Goal: Information Seeking & Learning: Learn about a topic

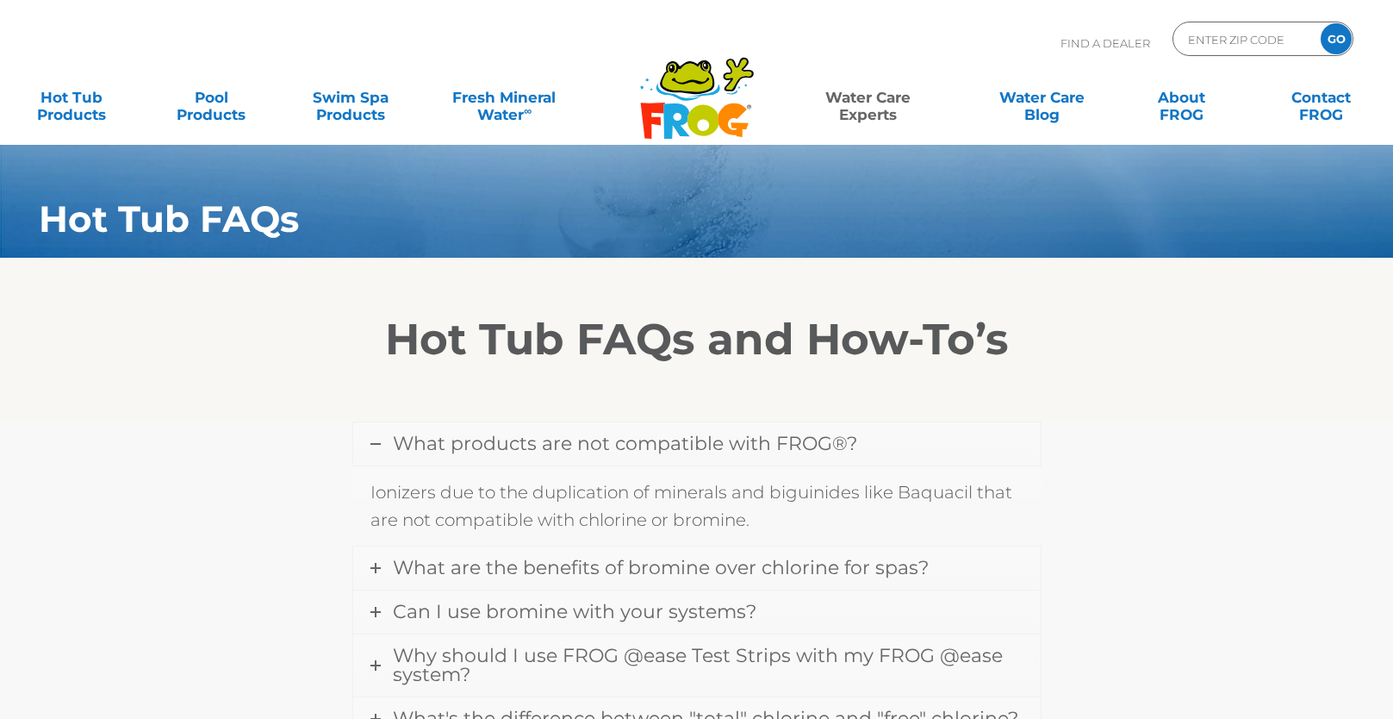
scroll to position [154, 0]
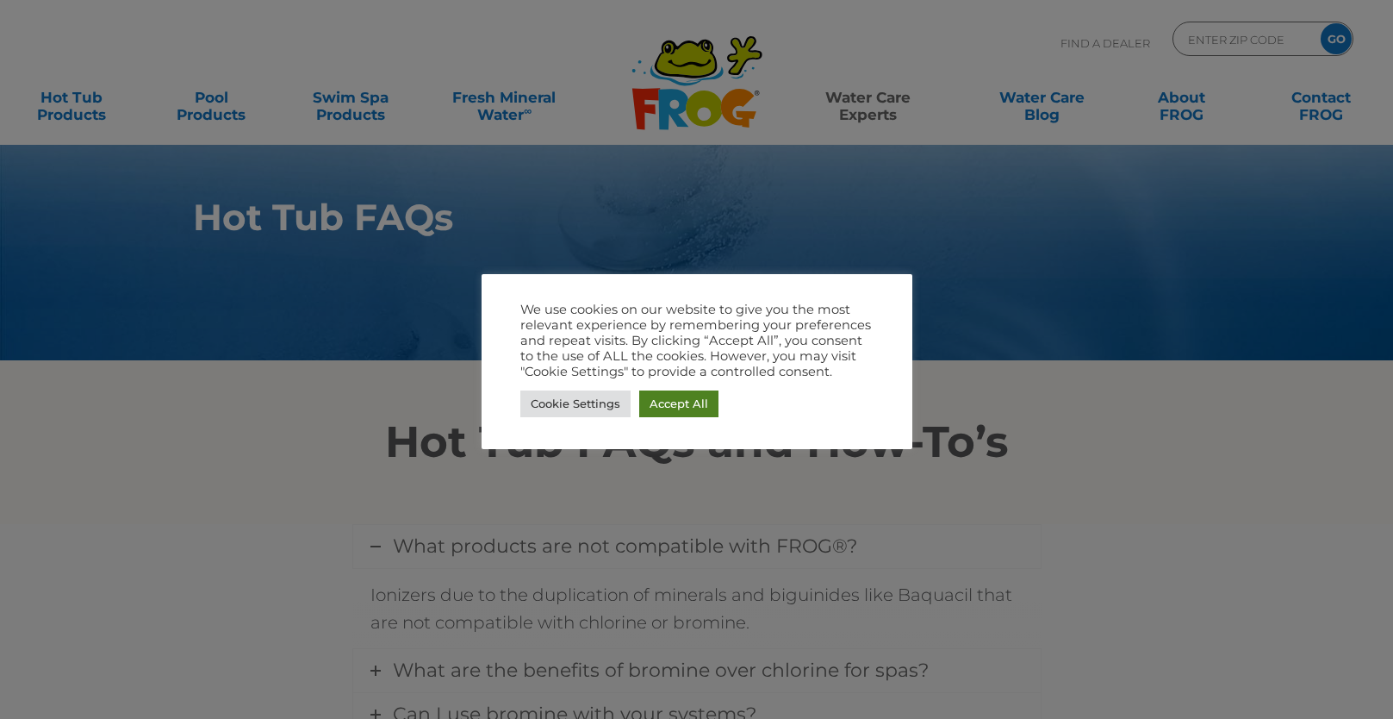
click at [690, 402] on link "Accept All" at bounding box center [678, 403] width 79 height 27
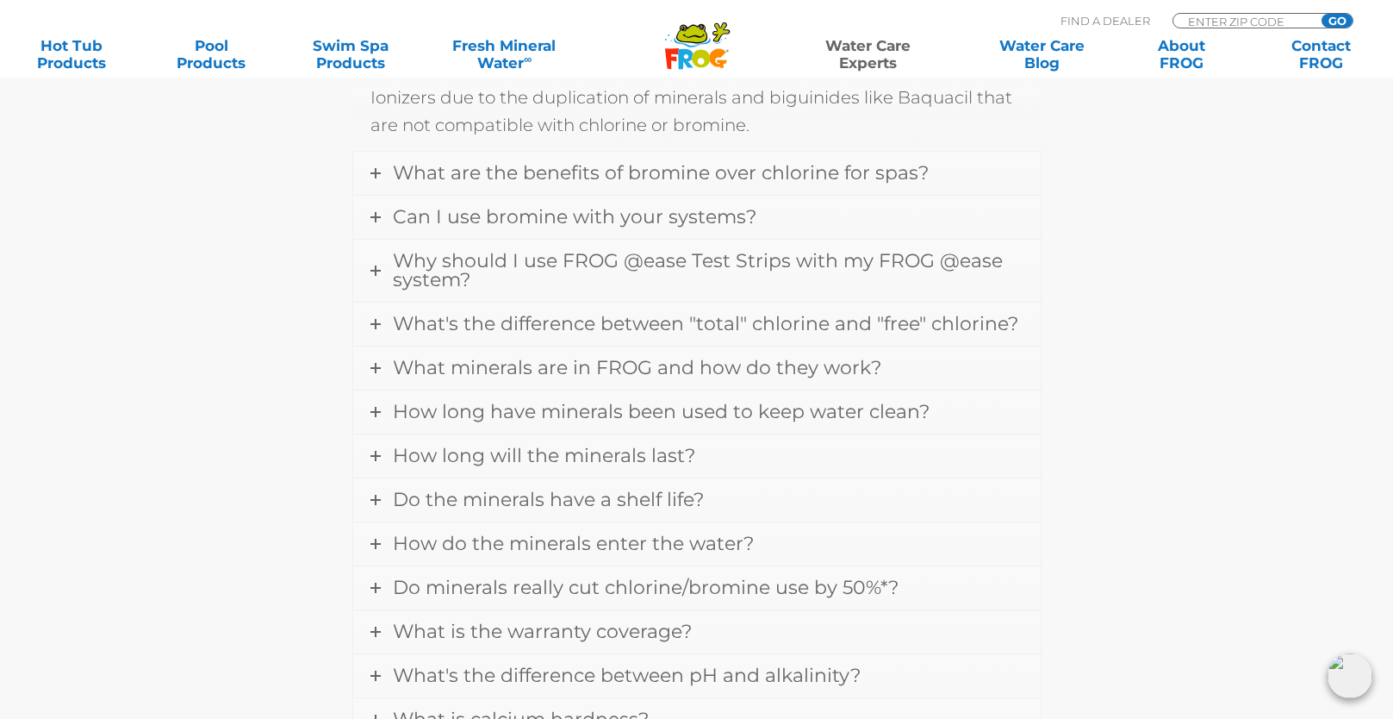
scroll to position [662, 0]
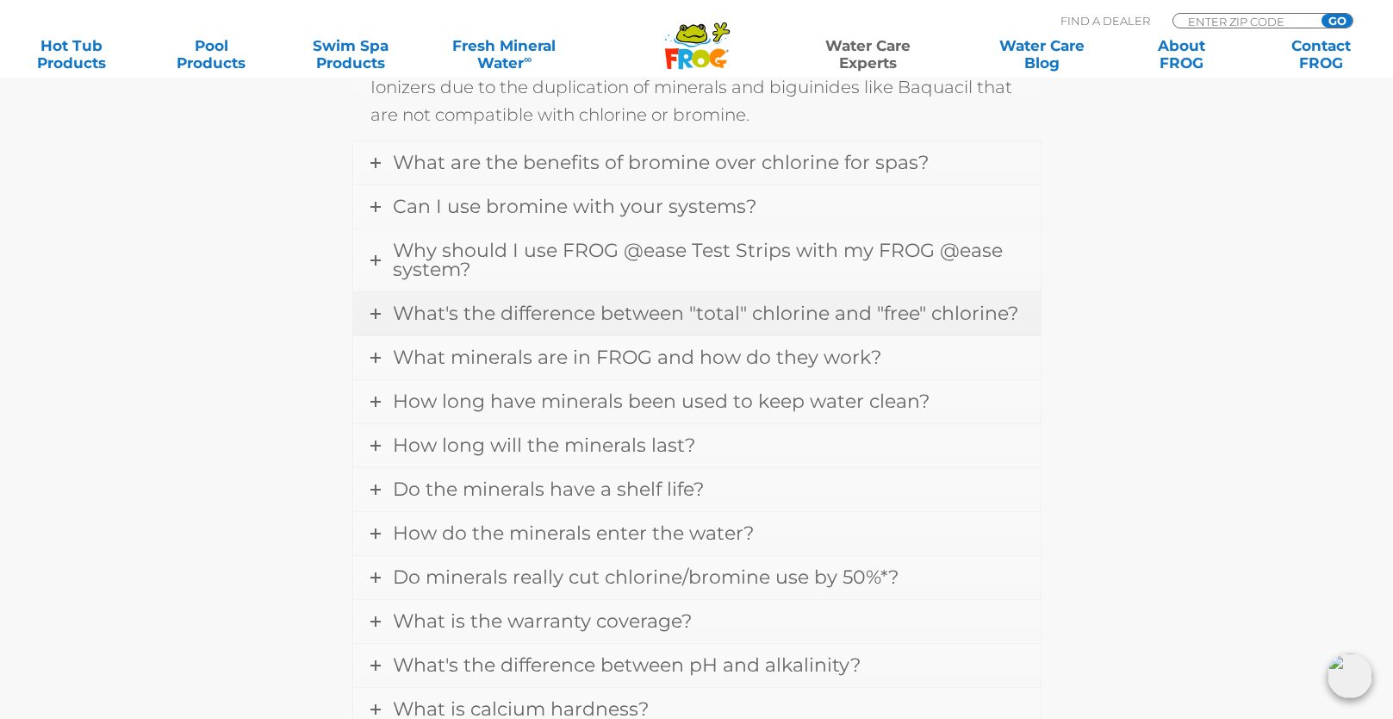
click at [757, 309] on span "What's the difference between "total" chlorine and "free" chlorine?" at bounding box center [706, 313] width 626 height 23
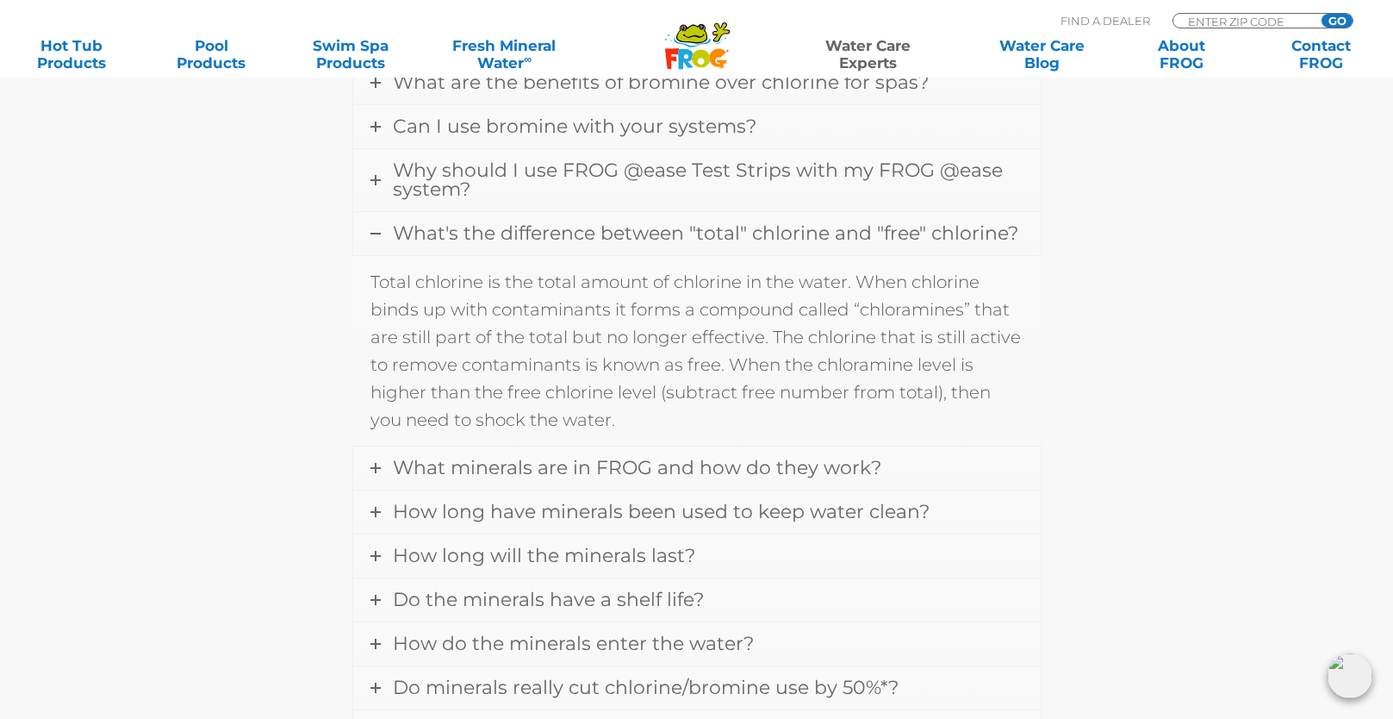
click at [783, 234] on span "What's the difference between "total" chlorine and "free" chlorine?" at bounding box center [706, 232] width 626 height 23
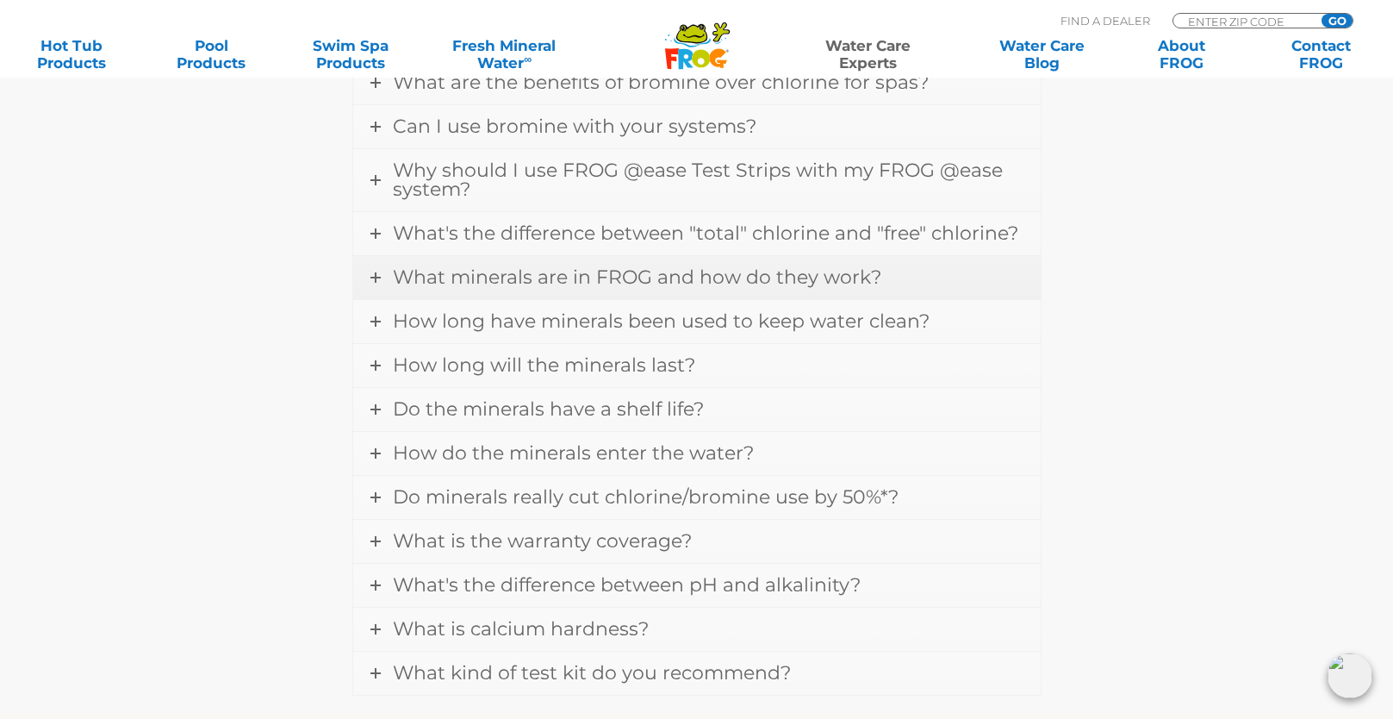
click at [785, 272] on span "What minerals are in FROG and how do they work?" at bounding box center [637, 276] width 489 height 23
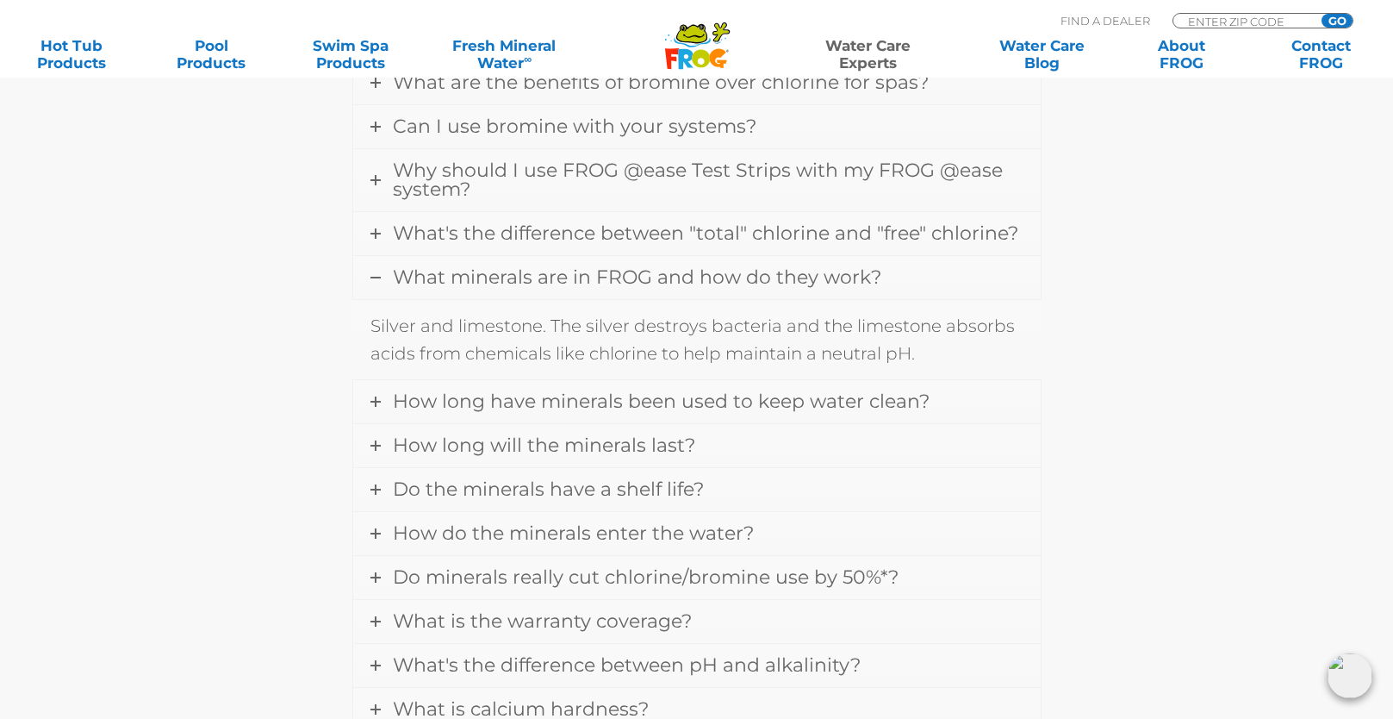
click at [785, 272] on span "What minerals are in FROG and how do they work?" at bounding box center [637, 276] width 489 height 23
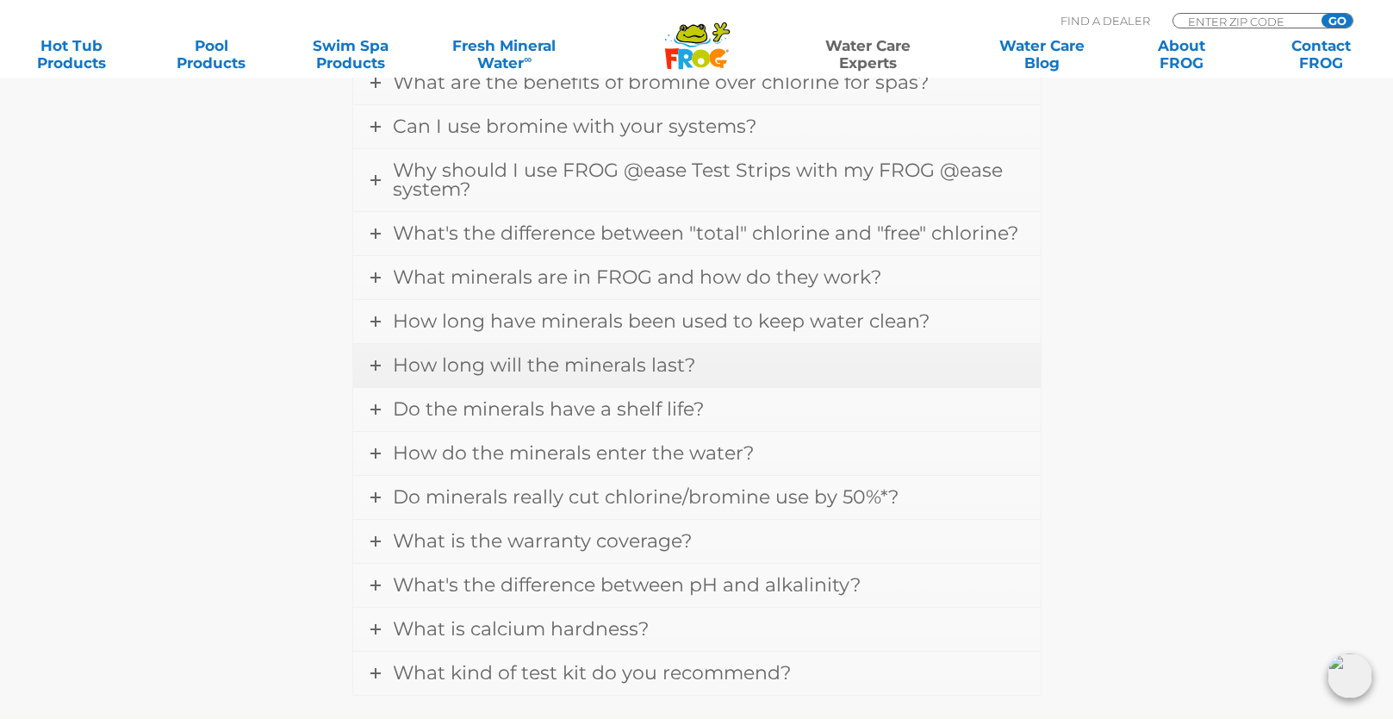
click at [645, 374] on span "How long will the minerals last?" at bounding box center [544, 364] width 302 height 23
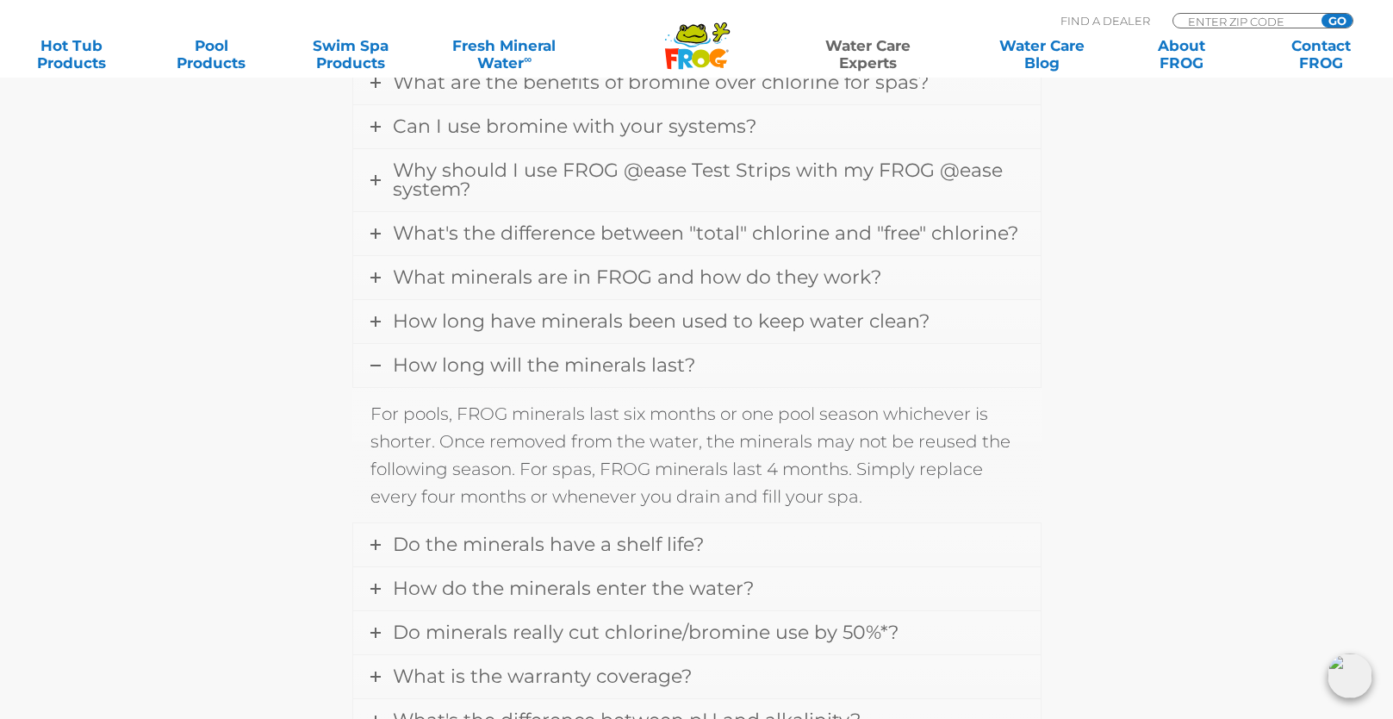
click at [645, 374] on span "How long will the minerals last?" at bounding box center [544, 364] width 302 height 23
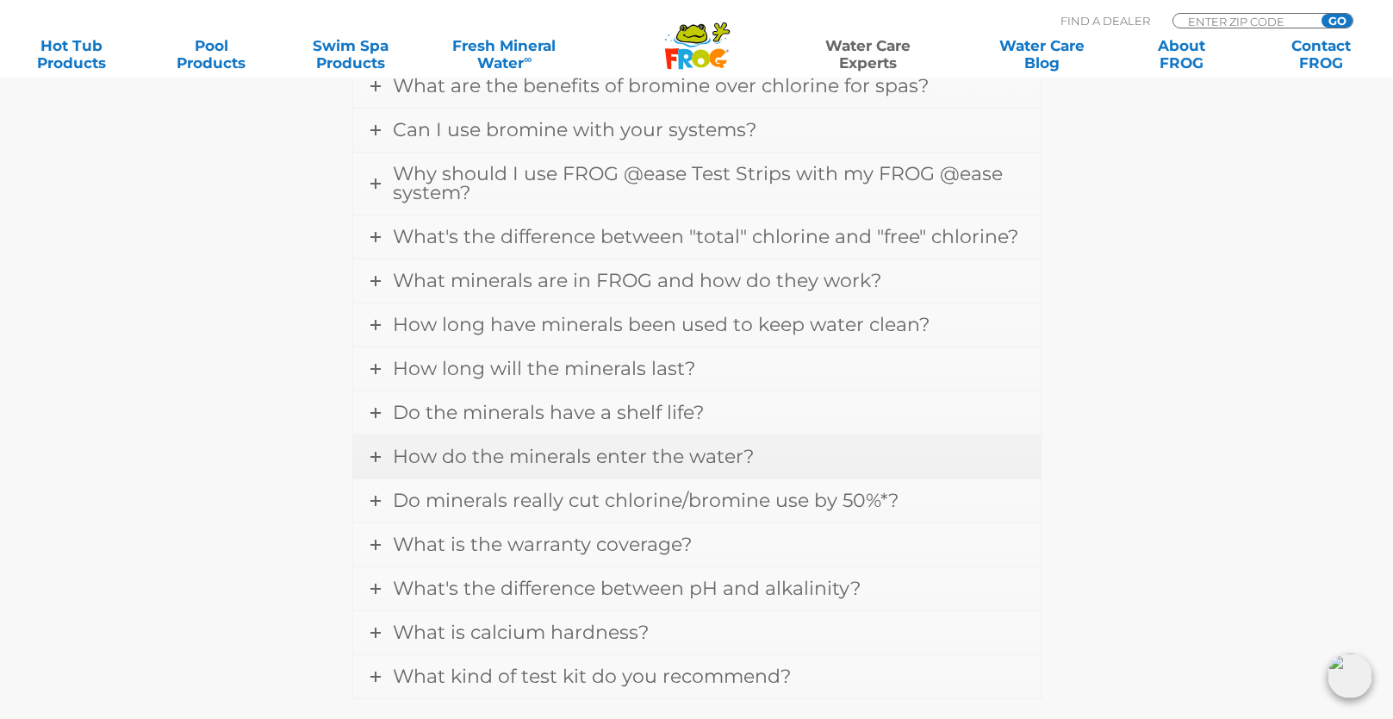
scroll to position [643, 0]
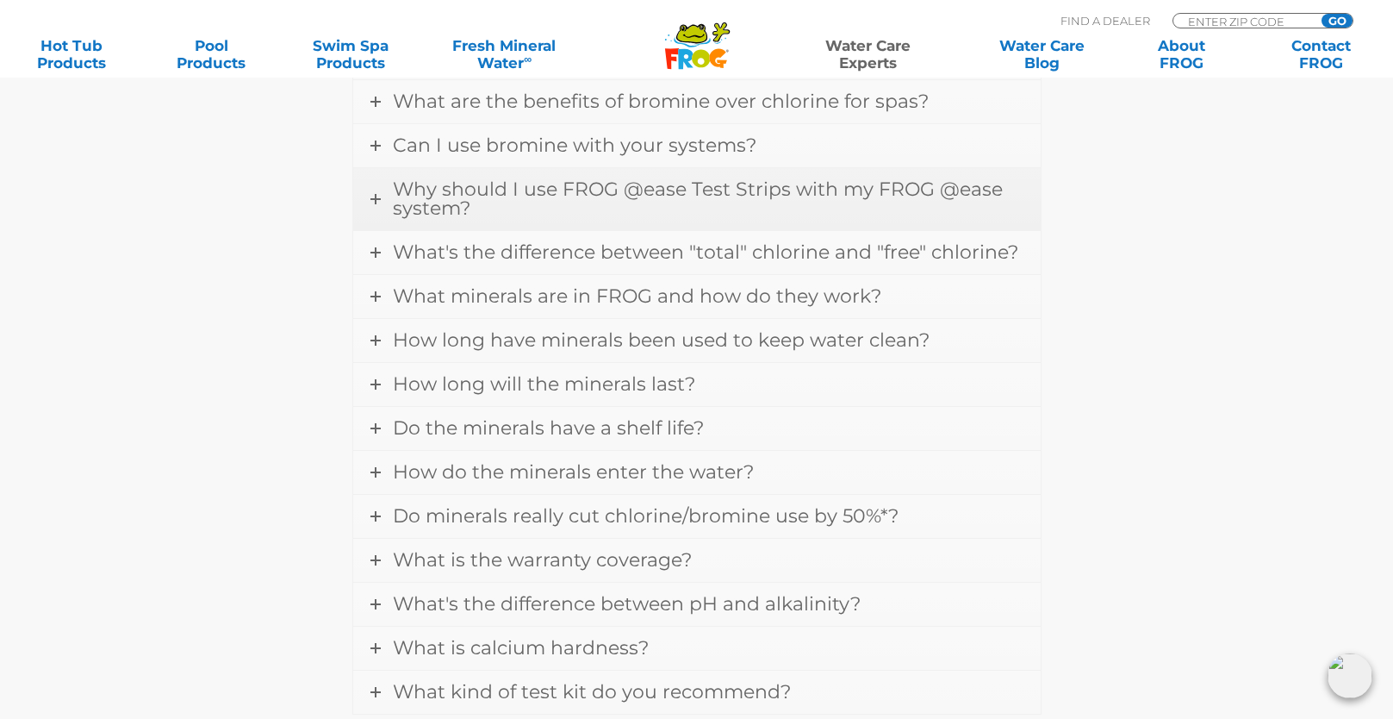
click at [692, 196] on span "Why should I use FROG @ease Test Strips with my FROG @ease system?" at bounding box center [698, 199] width 610 height 42
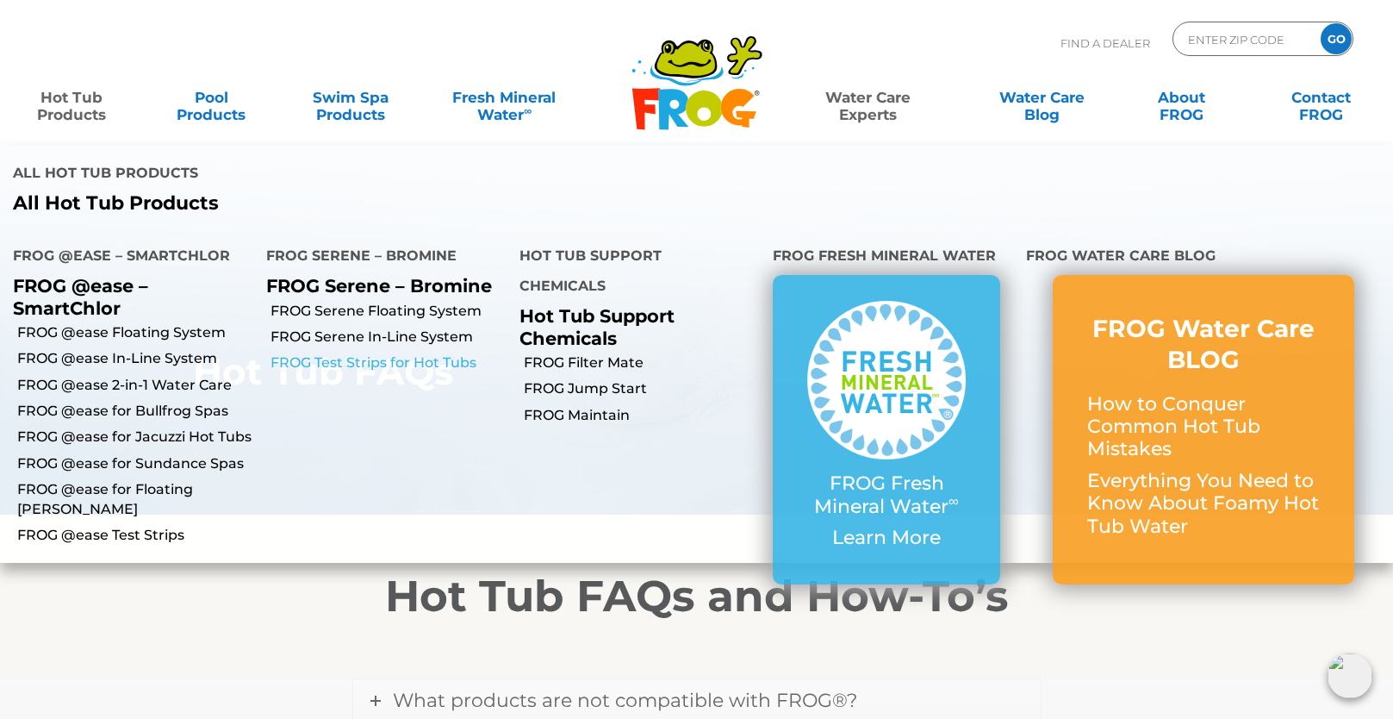
click at [402, 353] on link "FROG Test Strips for Hot Tubs" at bounding box center [389, 362] width 236 height 19
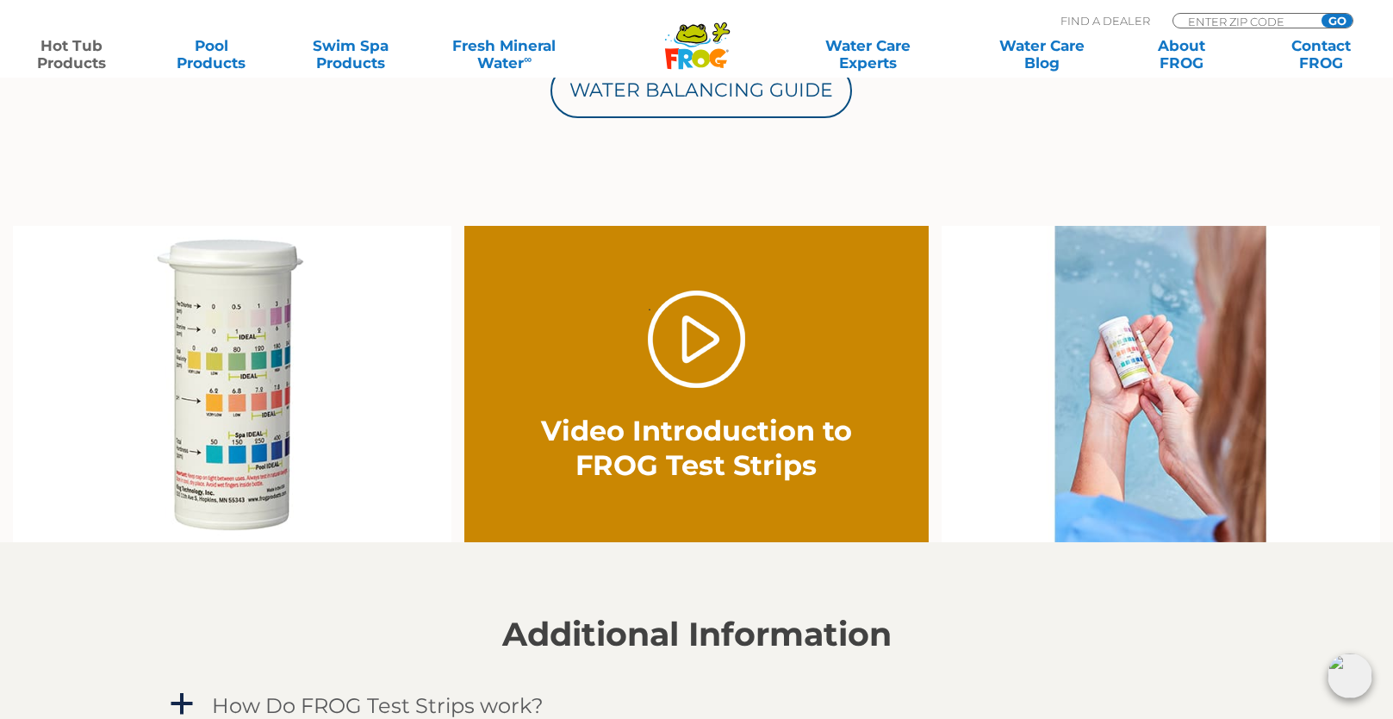
scroll to position [1103, 0]
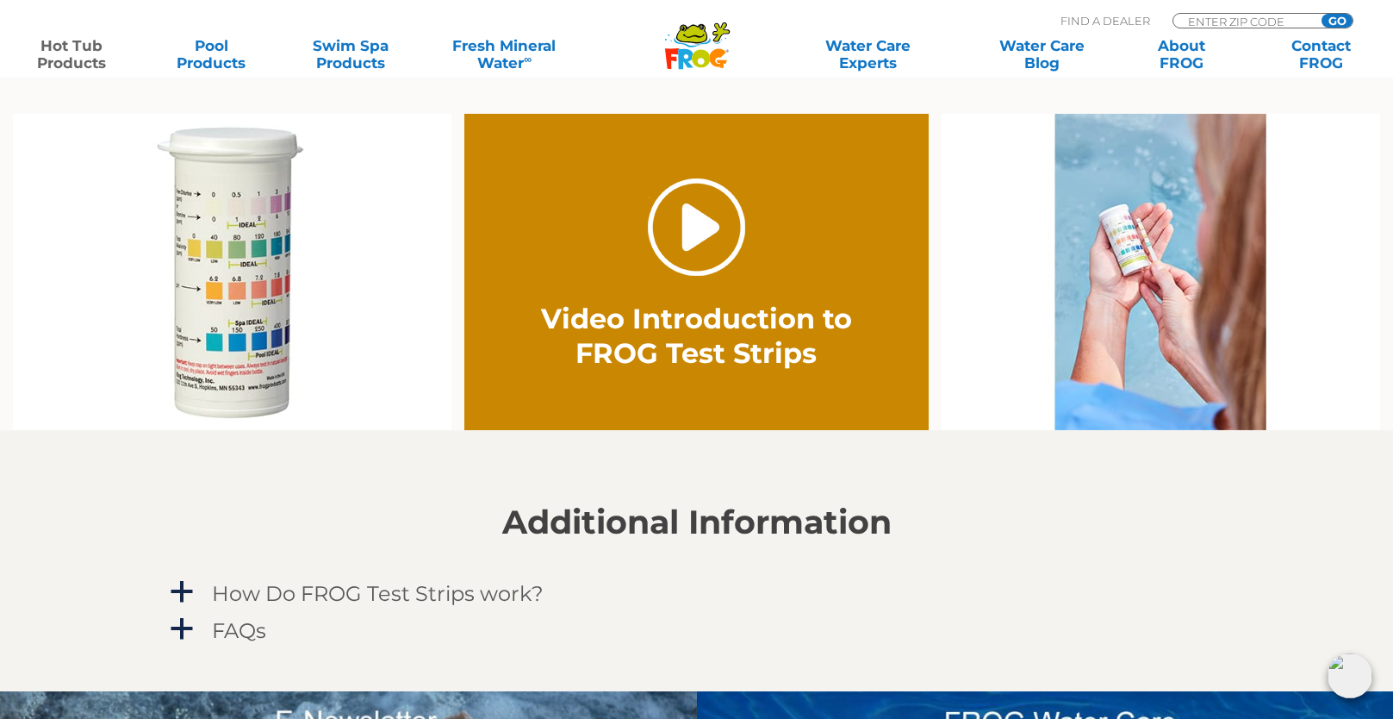
click at [719, 240] on link "." at bounding box center [696, 226] width 97 height 97
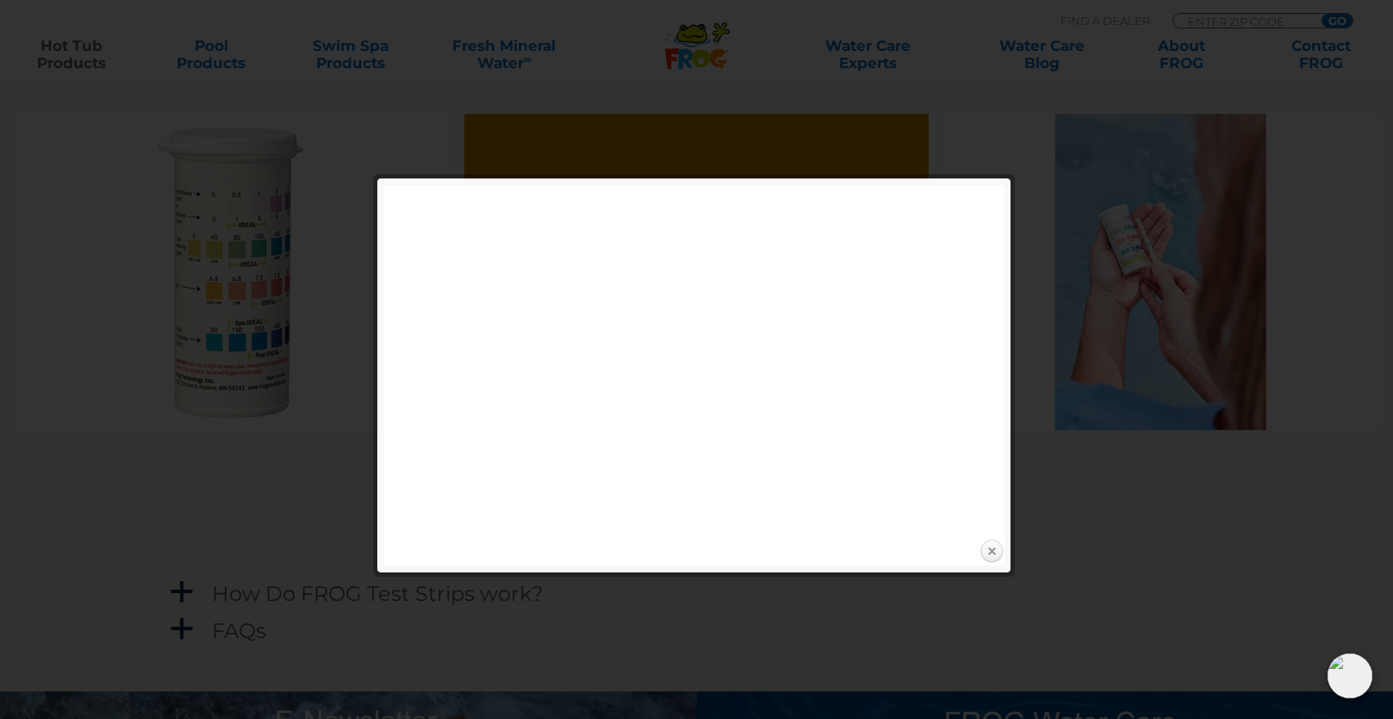
click at [994, 552] on link "Close" at bounding box center [992, 552] width 26 height 26
